Goal: Task Accomplishment & Management: Use online tool/utility

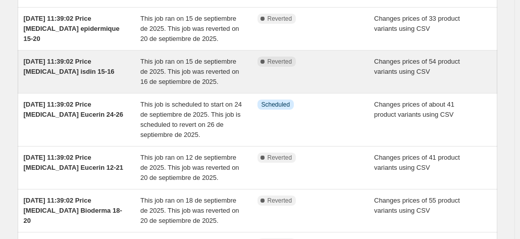
scroll to position [171, 0]
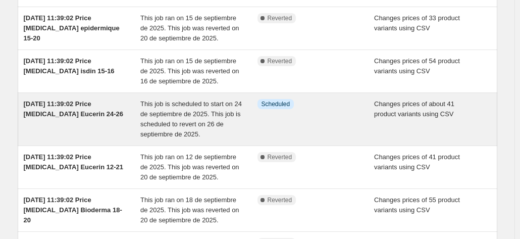
click at [92, 100] on span "[DATE] 11:39:02 Price [MEDICAL_DATA] Eucerin 24-26" at bounding box center [73, 109] width 99 height 18
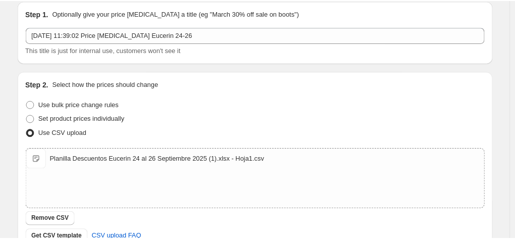
scroll to position [118, 0]
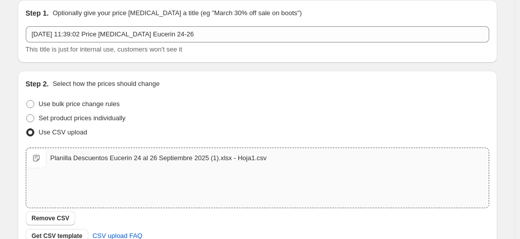
click at [38, 148] on span "Planilla Descuentos Eucerin 24 al 26 Septiembre 2025 (1).xlsx - Hoja1.csv" at bounding box center [36, 158] width 20 height 20
click at [176, 153] on div "Planilla Descuentos Eucerin 24 al 26 Septiembre 2025 (1).xlsx - Hoja1.csv" at bounding box center [159, 158] width 217 height 10
